Goal: Navigation & Orientation: Find specific page/section

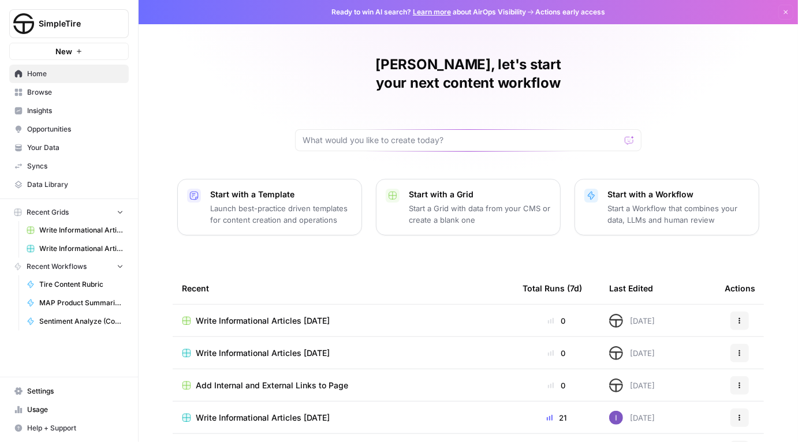
click at [74, 49] on button "New" at bounding box center [69, 51] width 120 height 17
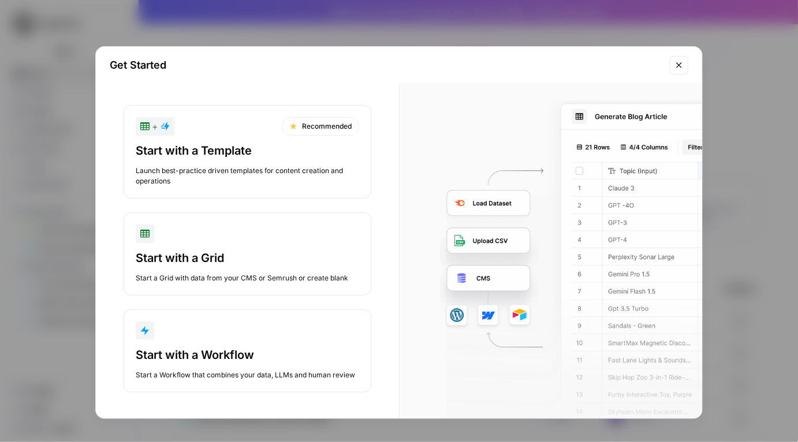
scroll to position [7, 0]
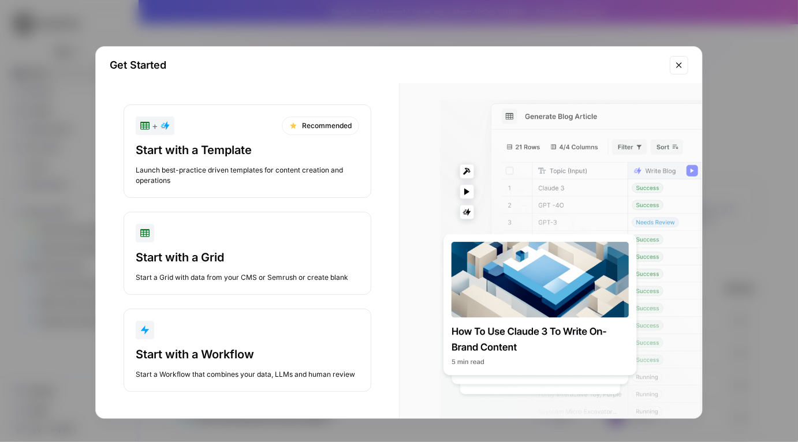
click at [348, 24] on div "Get Started + Recommended Start with a Template Launch best-practice driven tem…" at bounding box center [399, 221] width 798 height 442
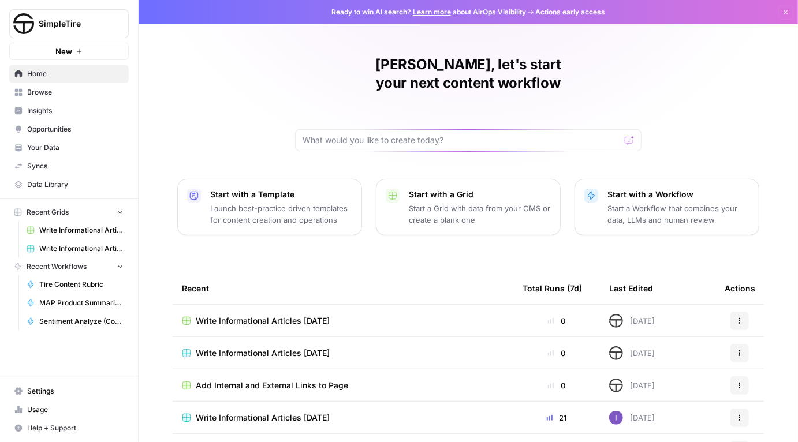
click at [782, 10] on icon "button" at bounding box center [785, 12] width 7 height 7
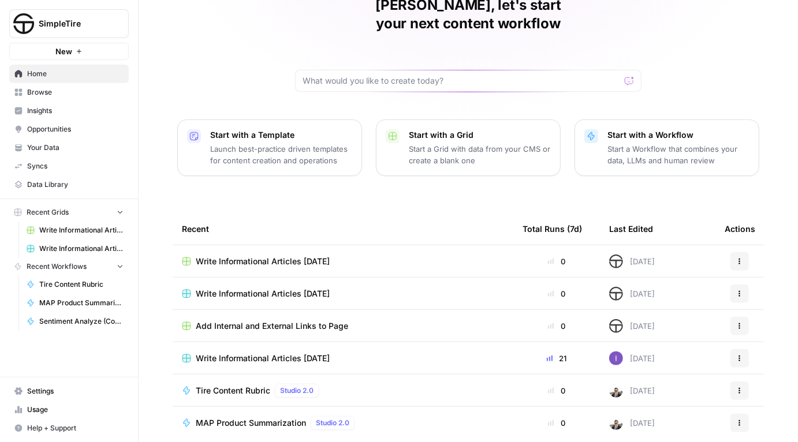
scroll to position [88, 0]
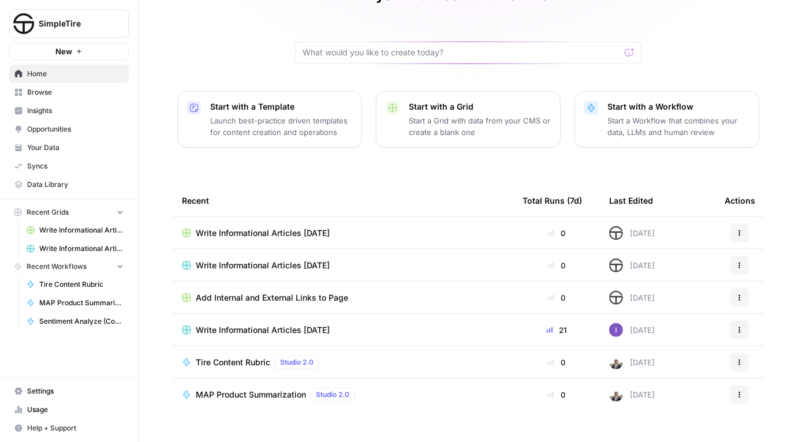
click at [62, 91] on span "Browse" at bounding box center [75, 92] width 96 height 10
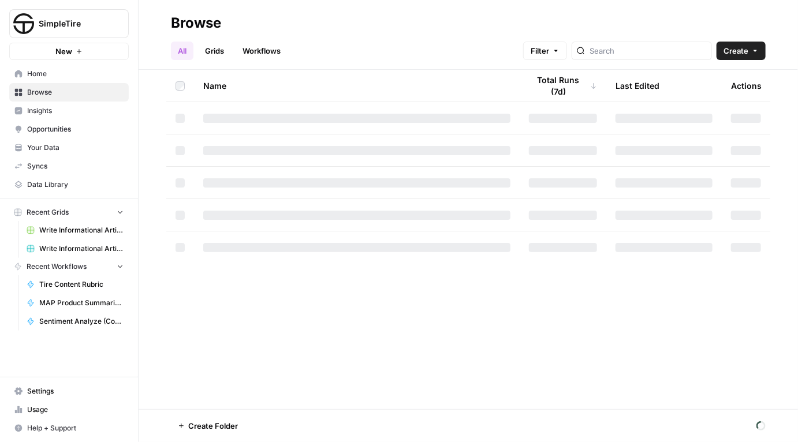
click at [39, 129] on span "Opportunities" at bounding box center [75, 129] width 96 height 10
